Goal: Navigation & Orientation: Find specific page/section

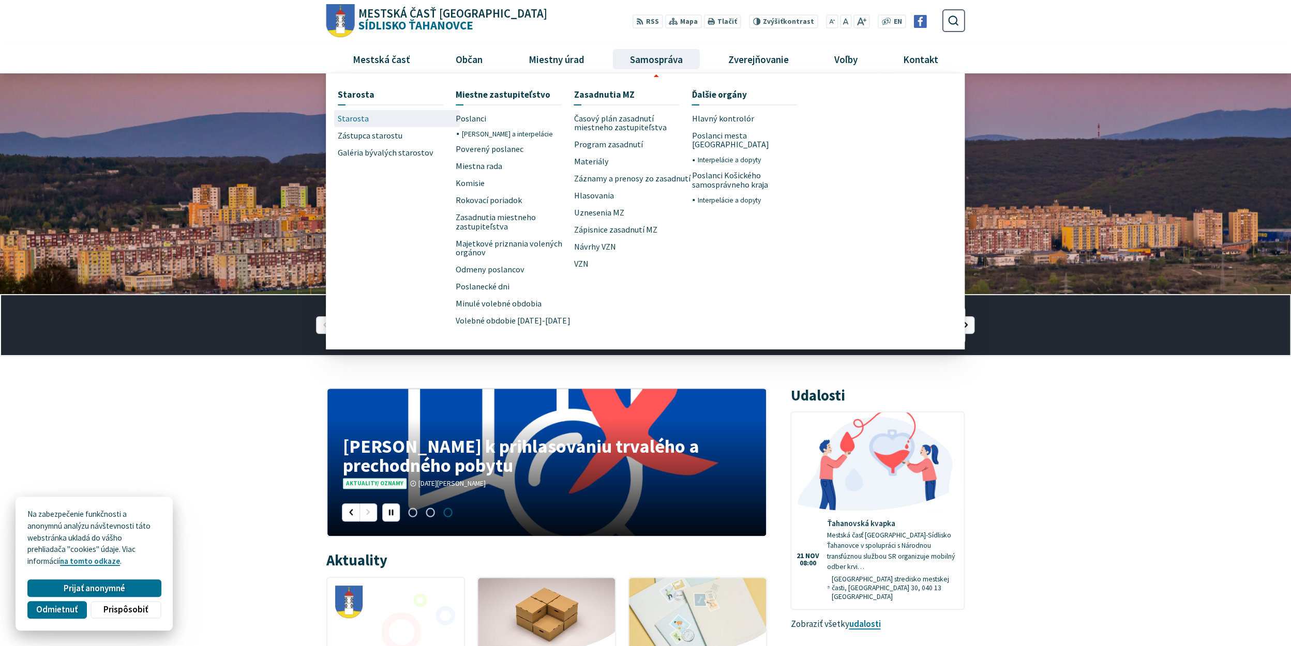
click at [354, 123] on span "Starosta" at bounding box center [353, 118] width 31 height 17
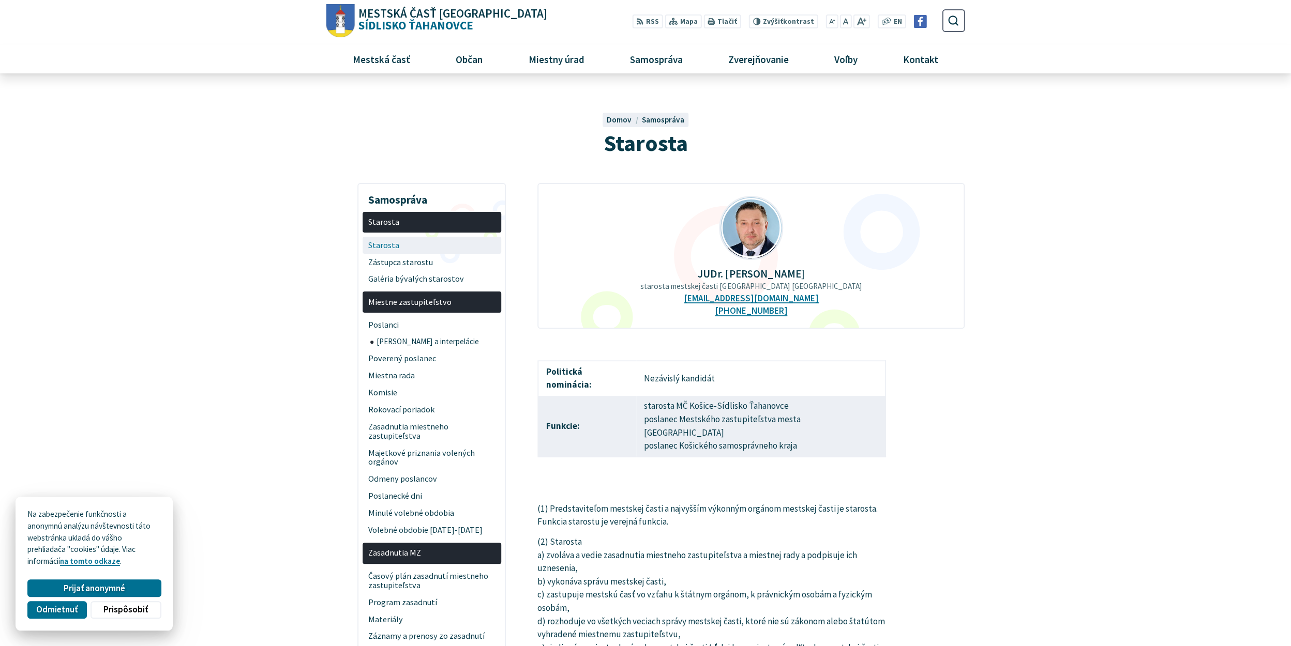
click at [399, 252] on span "Starosta" at bounding box center [431, 245] width 127 height 17
click at [398, 260] on span "Zástupca starostu" at bounding box center [431, 262] width 127 height 17
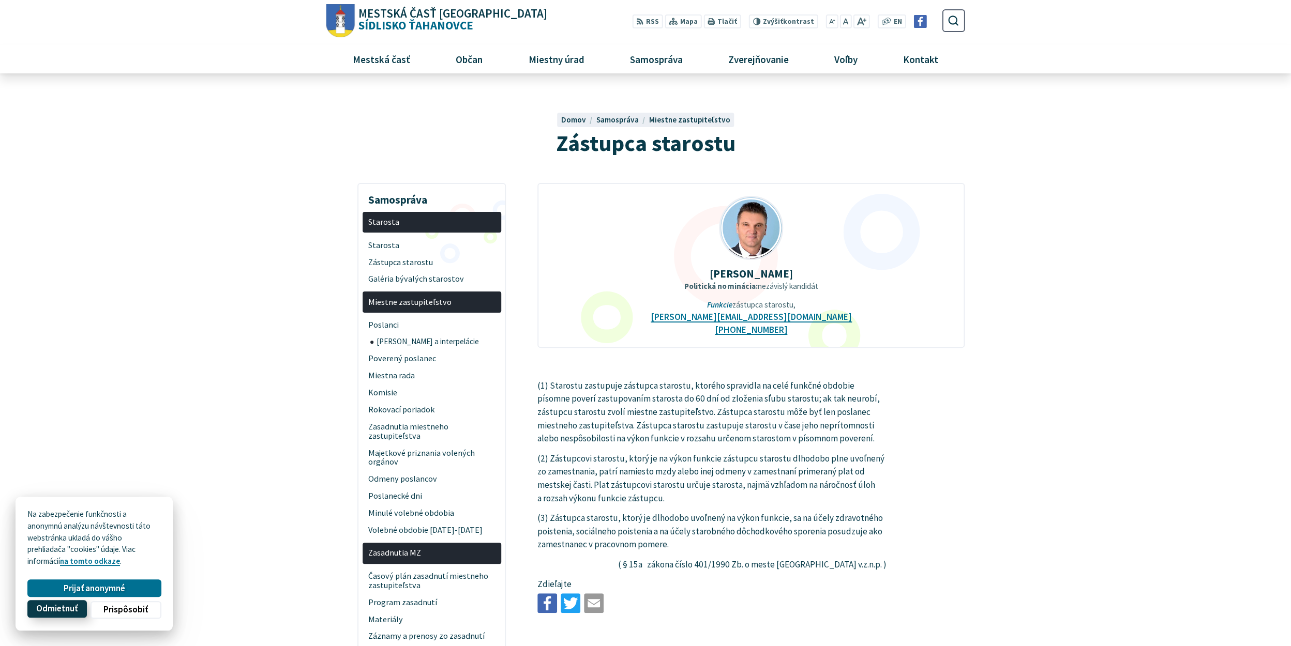
click at [77, 612] on span "Odmietnuť" at bounding box center [56, 609] width 41 height 11
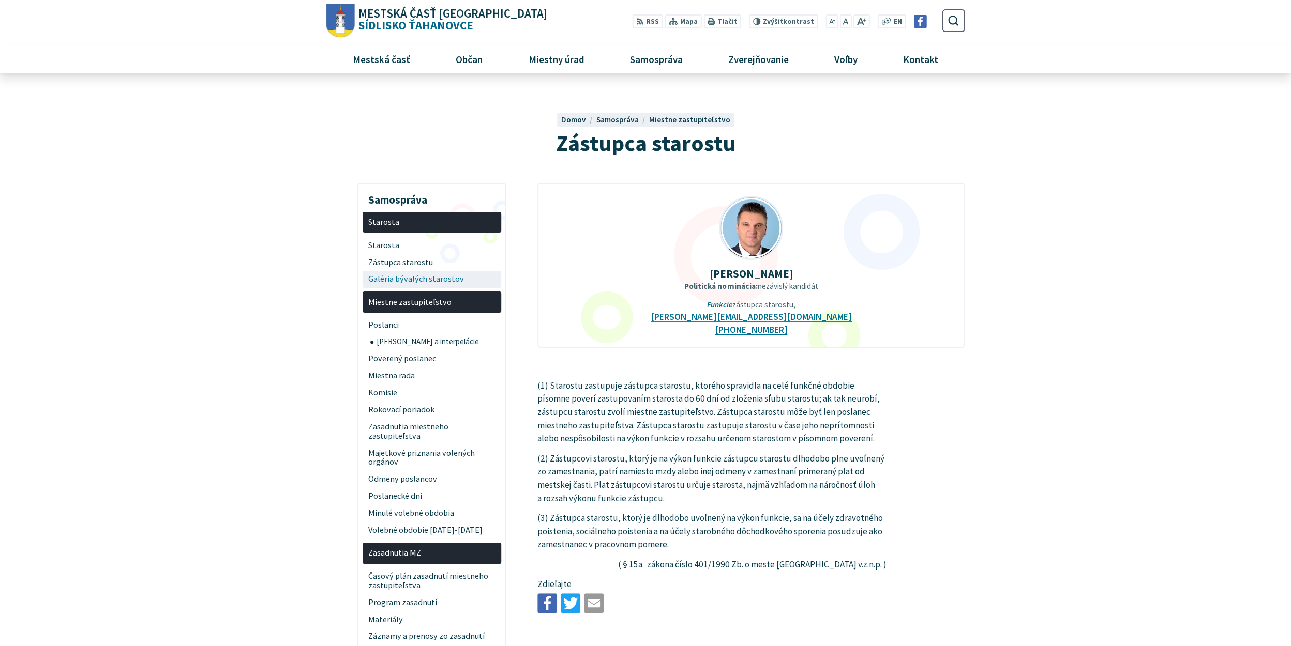
click at [406, 283] on span "Galéria bývalých starostov" at bounding box center [431, 279] width 127 height 17
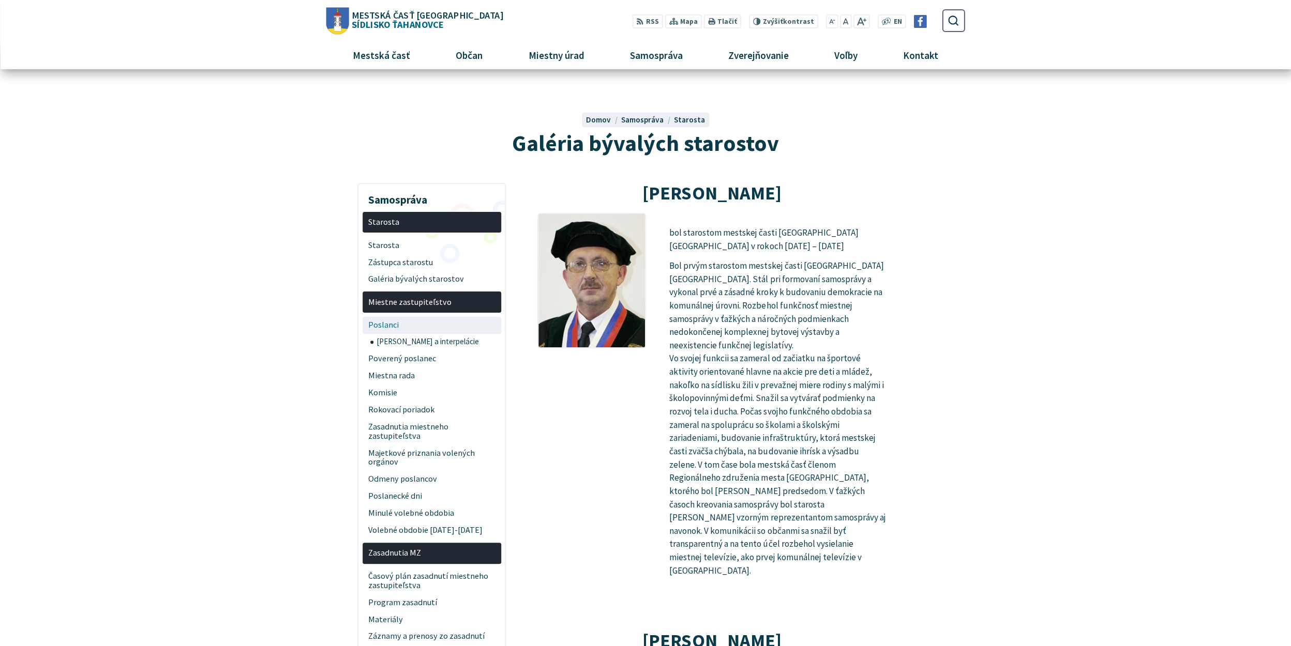
click at [391, 324] on span "Poslanci" at bounding box center [431, 325] width 127 height 17
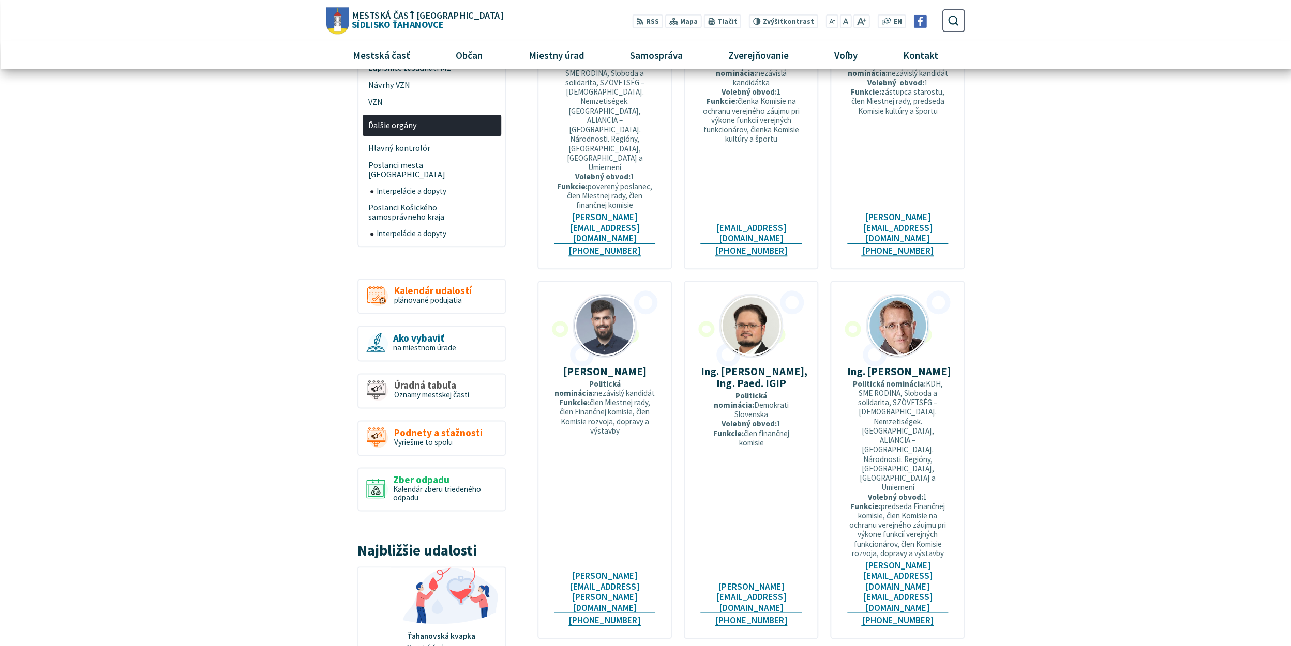
scroll to position [438, 0]
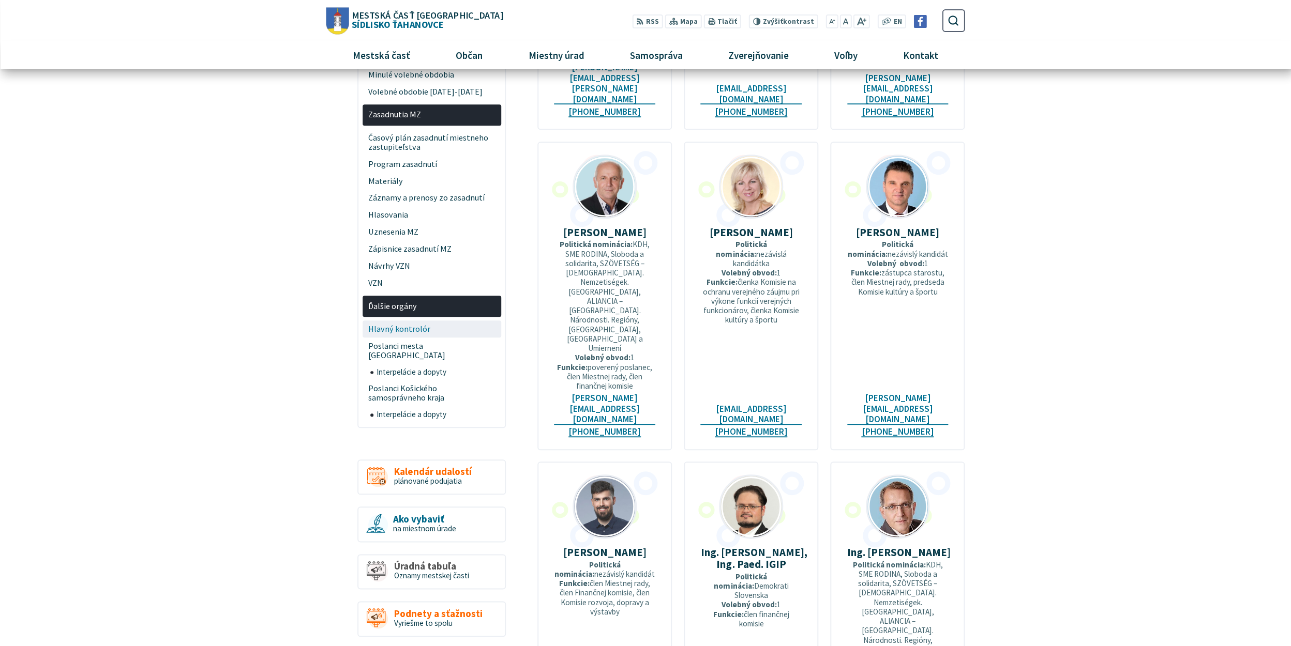
click at [421, 329] on span "Hlavný kontrolór" at bounding box center [431, 329] width 127 height 17
